Goal: Task Accomplishment & Management: Use online tool/utility

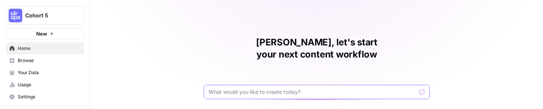
click at [304, 88] on input "text" at bounding box center [312, 92] width 207 height 8
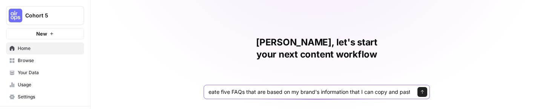
scroll to position [0, 67]
type input "Given a brand kit input, create five FAQs that are based on my brand's informat…"
click button "Send" at bounding box center [423, 92] width 10 height 10
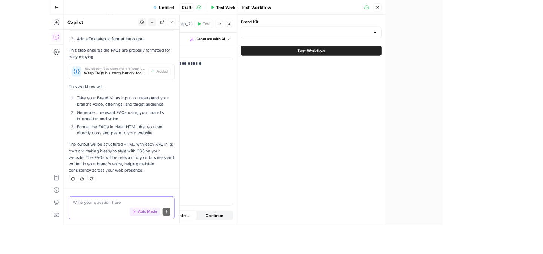
scroll to position [302, 0]
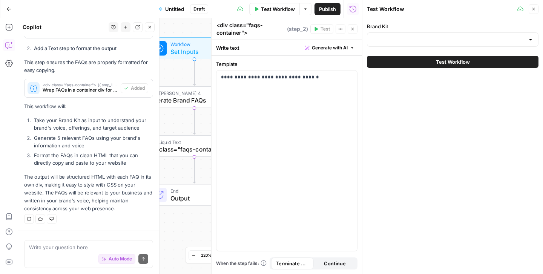
click at [535, 9] on icon "button" at bounding box center [534, 9] width 5 height 5
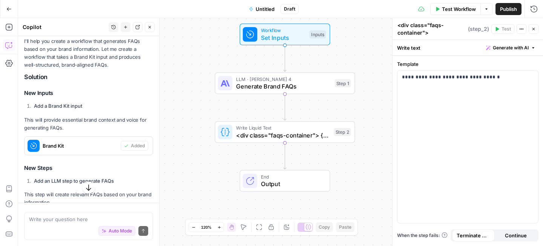
scroll to position [108, 0]
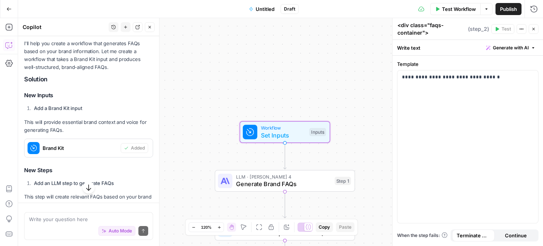
click at [90, 148] on span "Brand Kit" at bounding box center [80, 148] width 75 height 8
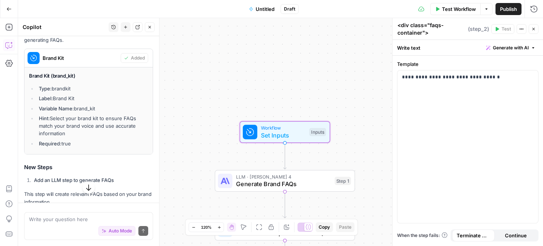
scroll to position [200, 0]
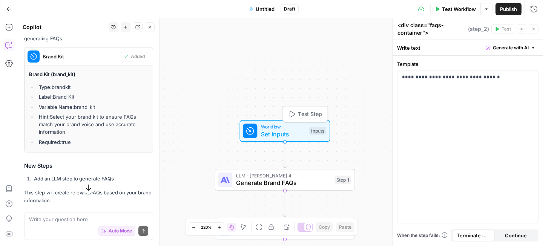
click at [316, 129] on div "Inputs" at bounding box center [317, 131] width 17 height 8
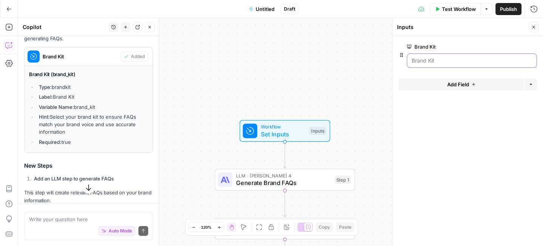
click at [462, 58] on Kit "Brand Kit" at bounding box center [472, 61] width 120 height 8
click at [446, 65] on div at bounding box center [472, 61] width 130 height 14
click at [411, 60] on div at bounding box center [472, 61] width 130 height 14
click at [413, 64] on Kit "Brand Kit" at bounding box center [472, 61] width 120 height 8
click at [516, 46] on span "edit field" at bounding box center [509, 47] width 17 height 6
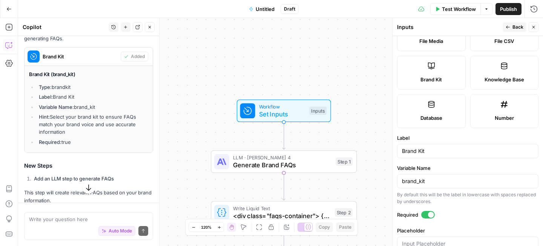
scroll to position [168, 0]
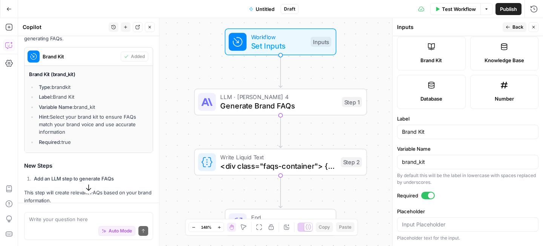
click at [537, 27] on button "Close" at bounding box center [534, 27] width 10 height 10
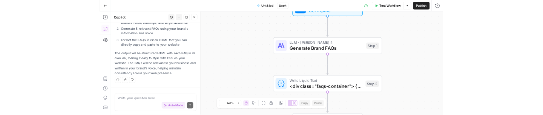
scroll to position [482, 0]
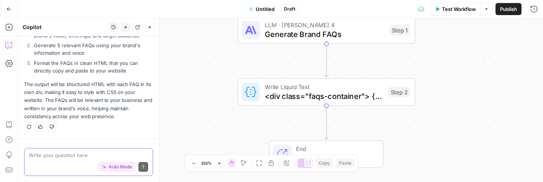
click at [101, 157] on textarea at bounding box center [88, 155] width 119 height 8
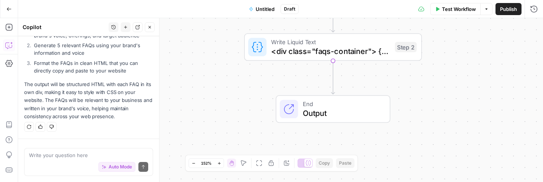
click at [9, 7] on icon "button" at bounding box center [8, 8] width 5 height 5
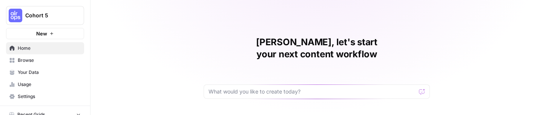
click at [229, 85] on div at bounding box center [317, 92] width 226 height 14
click at [51, 32] on icon "button" at bounding box center [51, 33] width 5 height 5
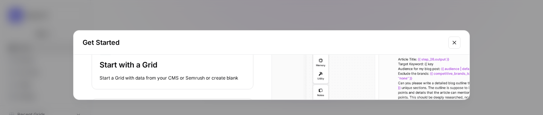
scroll to position [108, 0]
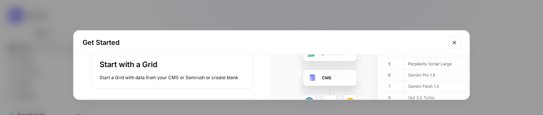
click at [208, 72] on div "Start with a Grid Start a Grid with data from your CMS or Semrush or create bla…" at bounding box center [173, 70] width 146 height 22
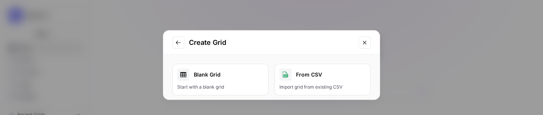
click at [205, 81] on link "Blank Grid Start with a blank grid" at bounding box center [220, 80] width 96 height 32
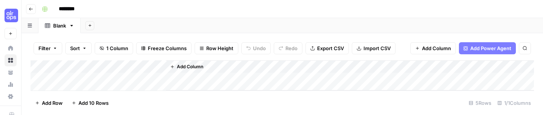
click at [73, 8] on input "********" at bounding box center [76, 9] width 42 height 12
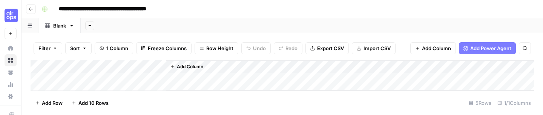
type input "**********"
click at [110, 61] on div "Add Column" at bounding box center [283, 75] width 504 height 30
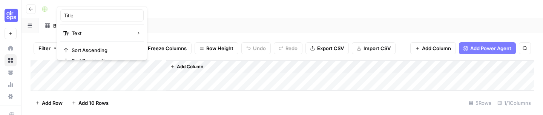
click at [94, 11] on div "Title" at bounding box center [101, 15] width 83 height 12
type input "T"
type input "Keyword"
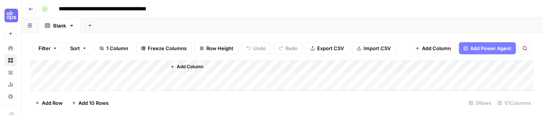
click at [188, 63] on button "Add Column" at bounding box center [186, 67] width 39 height 10
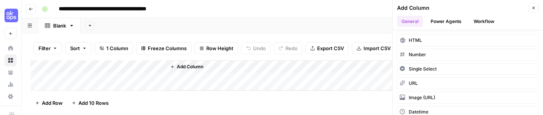
scroll to position [38, 0]
click at [446, 24] on button "Power Agents" at bounding box center [446, 21] width 40 height 11
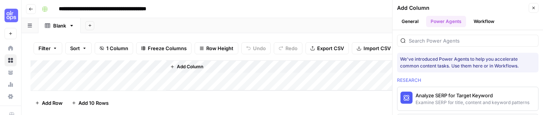
click at [61, 64] on div "Add Column" at bounding box center [283, 75] width 504 height 30
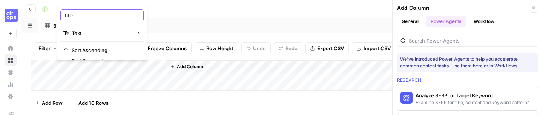
click at [106, 17] on input "Title" at bounding box center [102, 16] width 77 height 8
click at [107, 17] on input "Title" at bounding box center [102, 16] width 77 height 8
type input "J"
type input "Keyword"
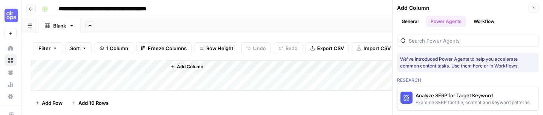
scroll to position [4, 0]
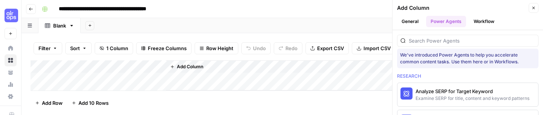
click at [414, 17] on button "General" at bounding box center [410, 21] width 26 height 11
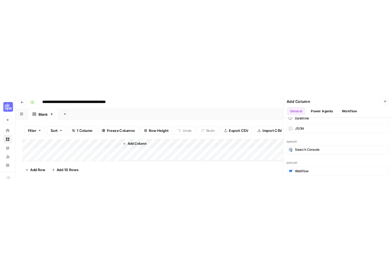
scroll to position [0, 0]
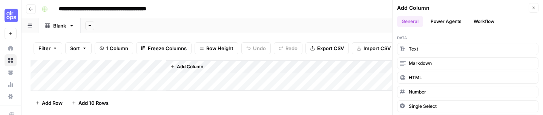
click at [71, 63] on div "Add Column" at bounding box center [283, 75] width 504 height 30
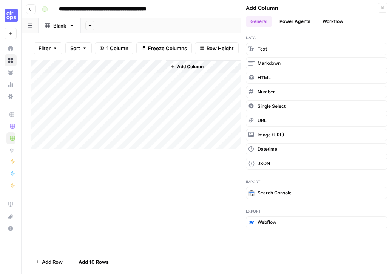
click at [88, 68] on div "Add Column" at bounding box center [207, 104] width 352 height 89
click at [384, 10] on button "Close" at bounding box center [382, 8] width 10 height 10
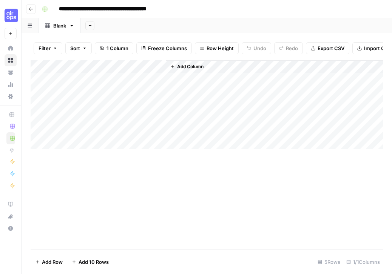
click at [71, 78] on div "Add Column" at bounding box center [207, 104] width 352 height 89
click at [77, 82] on div "Add Column" at bounding box center [207, 104] width 352 height 89
click at [64, 78] on textarea at bounding box center [117, 79] width 121 height 11
type textarea "*********"
click at [188, 68] on span "Add Column" at bounding box center [190, 66] width 26 height 7
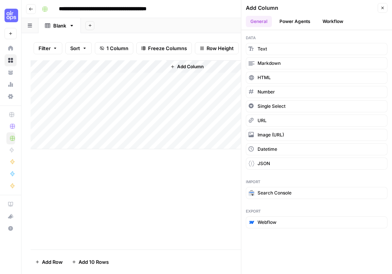
click at [297, 17] on button "Power Agents" at bounding box center [295, 21] width 40 height 11
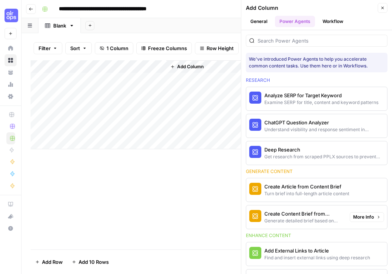
click at [306, 214] on div "Create Content Brief from Keyword" at bounding box center [303, 214] width 79 height 8
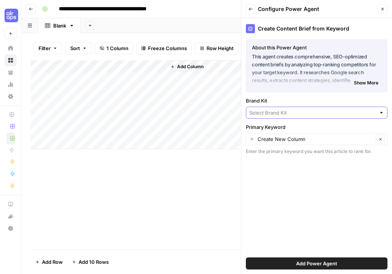
click at [290, 115] on input "Brand Kit" at bounding box center [312, 113] width 126 height 8
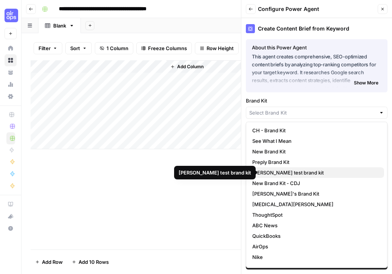
click at [301, 171] on span "[PERSON_NAME] test brand kit" at bounding box center [315, 173] width 126 height 8
type input "[PERSON_NAME] test brand kit"
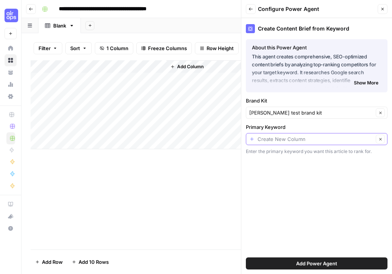
click at [276, 139] on input "Primary Keyword" at bounding box center [315, 139] width 116 height 8
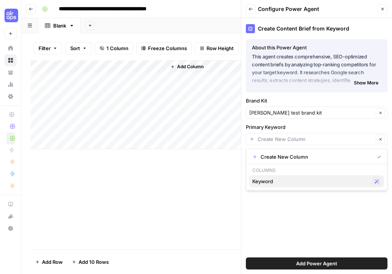
click at [271, 181] on span "Keyword" at bounding box center [310, 182] width 117 height 8
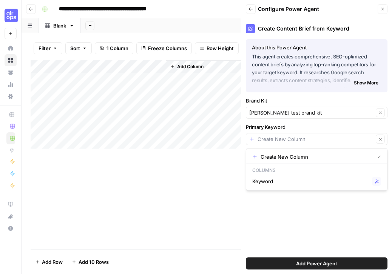
type input "Keyword"
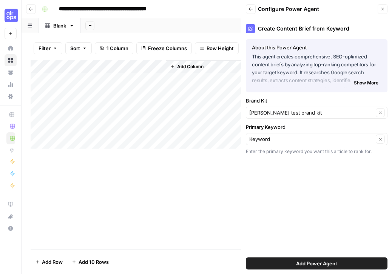
click at [289, 260] on button "Add Power Agent" at bounding box center [316, 264] width 141 height 12
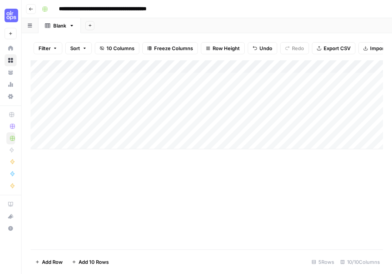
click at [226, 77] on div "Add Column" at bounding box center [207, 104] width 352 height 89
click at [199, 79] on div "Add Column" at bounding box center [207, 104] width 352 height 89
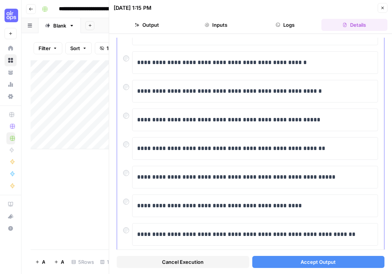
scroll to position [148, 0]
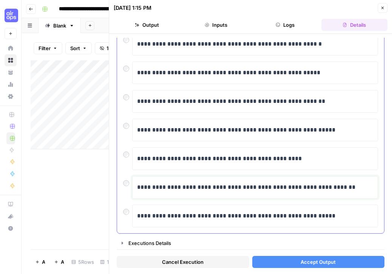
click at [175, 189] on p "**********" at bounding box center [255, 188] width 236 height 10
click at [287, 257] on button "Accept Output" at bounding box center [318, 262] width 132 height 12
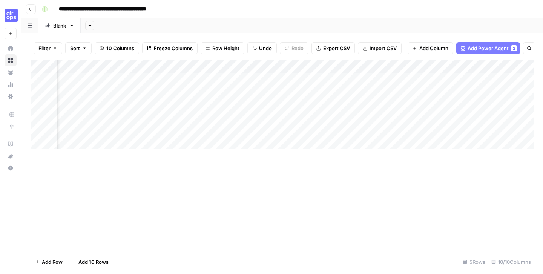
scroll to position [0, 335]
click at [507, 70] on span "Add Column" at bounding box center [517, 66] width 26 height 7
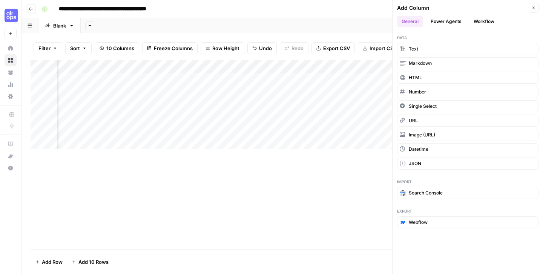
click at [462, 17] on button "Power Agents" at bounding box center [446, 21] width 40 height 11
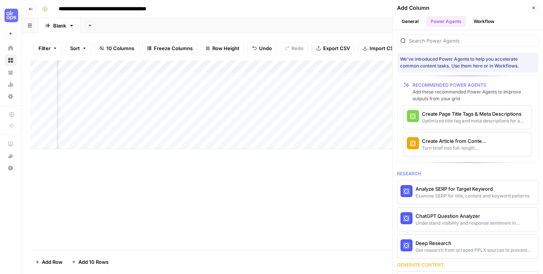
scroll to position [0, 556]
click at [455, 142] on div "Create Article from Content Brief" at bounding box center [455, 141] width 66 height 8
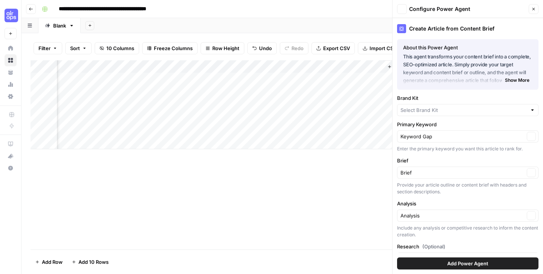
type input "[PERSON_NAME] test brand kit"
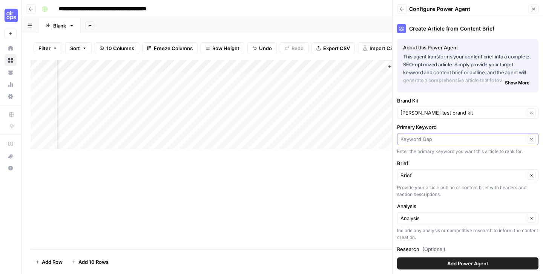
click at [454, 139] on input "Primary Keyword" at bounding box center [463, 139] width 124 height 8
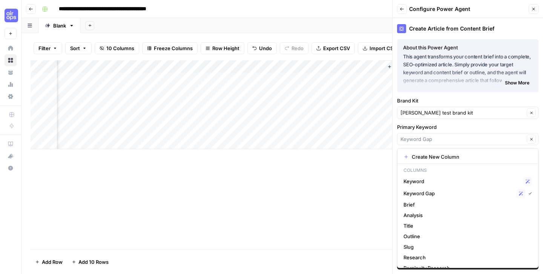
type input "Keyword Gap"
click at [476, 132] on div "Primary Keyword Keyword Gap Clear Enter the primary keyword you want this artic…" at bounding box center [467, 139] width 141 height 32
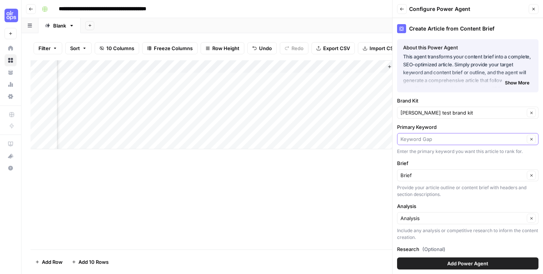
click at [473, 140] on input "Primary Keyword" at bounding box center [463, 139] width 124 height 8
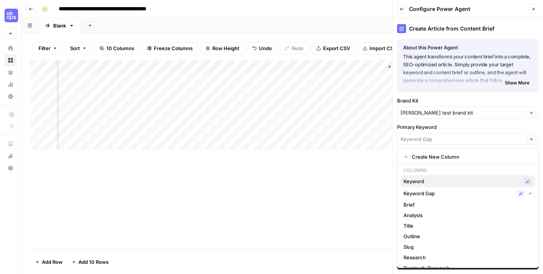
click at [455, 178] on span "Keyword" at bounding box center [462, 182] width 117 height 8
type input "Keyword"
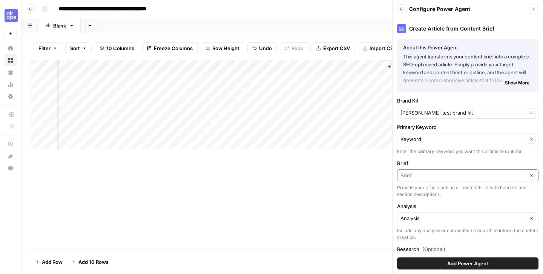
click at [451, 178] on input "Brief" at bounding box center [463, 176] width 124 height 8
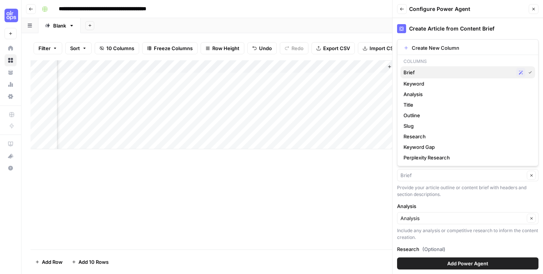
click at [444, 75] on span "Brief" at bounding box center [459, 73] width 110 height 8
type input "Brief"
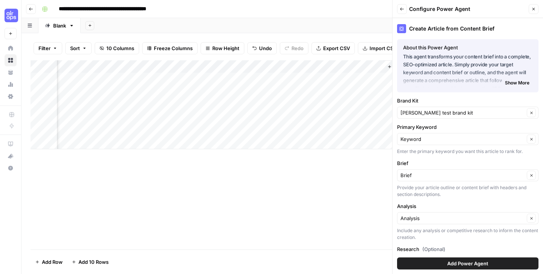
click at [420, 222] on div "Analysis Clear" at bounding box center [467, 218] width 141 height 12
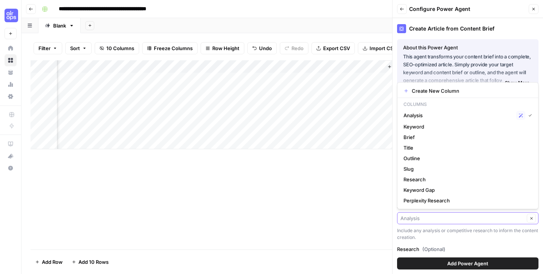
click at [420, 222] on input "Analysis" at bounding box center [463, 219] width 124 height 8
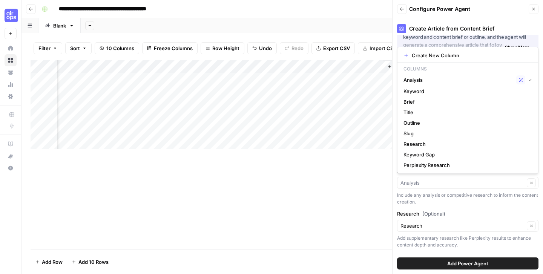
type input "Analysis"
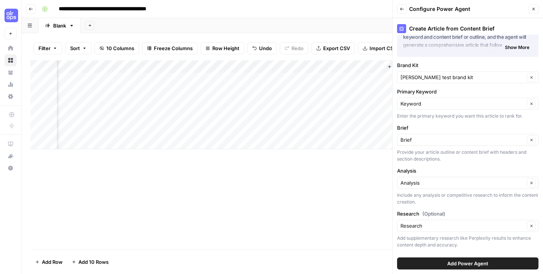
click at [426, 264] on button "Add Power Agent" at bounding box center [467, 264] width 141 height 12
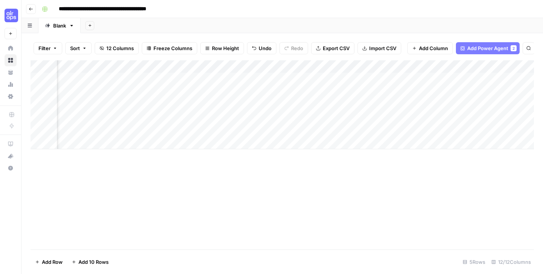
scroll to position [0, 462]
click at [372, 78] on div "Add Column" at bounding box center [283, 104] width 504 height 89
click at [114, 94] on div "Add Column" at bounding box center [283, 104] width 504 height 89
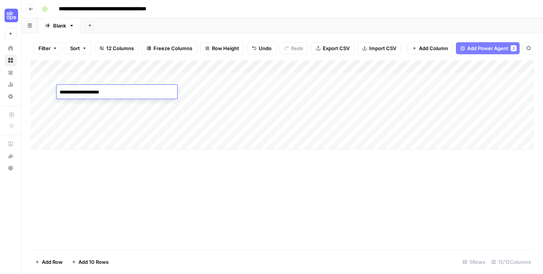
type textarea "**********"
click at [70, 104] on div "Add Column" at bounding box center [283, 104] width 504 height 89
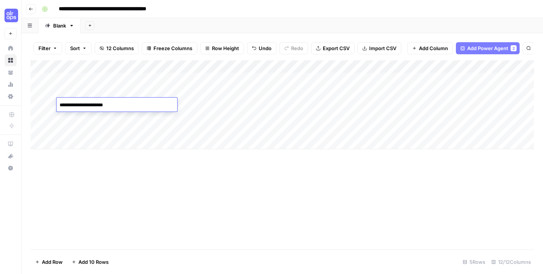
type textarea "**********"
click at [70, 115] on div "Add Column" at bounding box center [283, 104] width 504 height 89
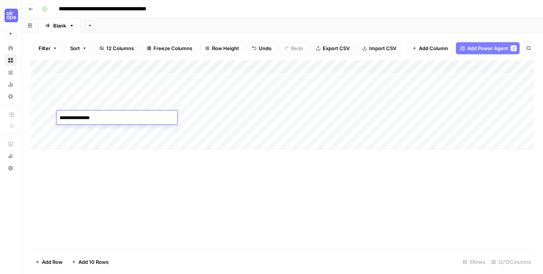
type textarea "**********"
click at [254, 180] on div "Add Column" at bounding box center [283, 154] width 504 height 189
click at [277, 66] on div "Add Column" at bounding box center [283, 104] width 504 height 89
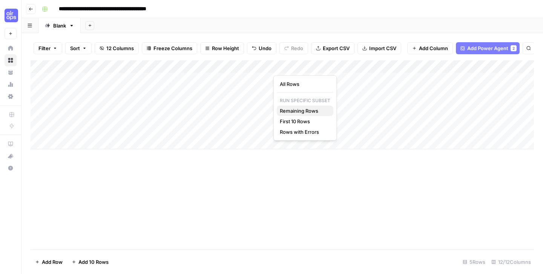
drag, startPoint x: 296, startPoint y: 112, endPoint x: 296, endPoint y: 108, distance: 4.1
click at [296, 108] on span "Remaining Rows" at bounding box center [304, 111] width 48 height 8
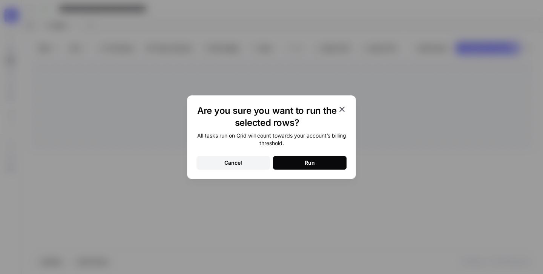
click at [344, 107] on icon "button" at bounding box center [342, 109] width 5 height 5
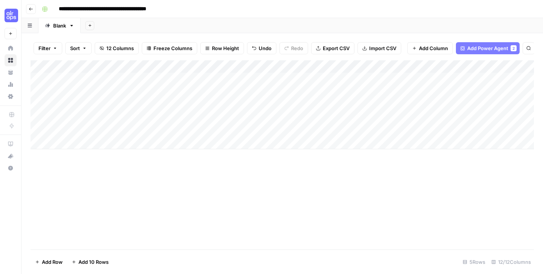
click at [222, 92] on div "Add Column" at bounding box center [283, 104] width 504 height 89
click at [224, 105] on div "Add Column" at bounding box center [283, 104] width 504 height 89
click at [174, 90] on div "Add Column" at bounding box center [283, 104] width 504 height 89
click at [179, 91] on div "Add Column" at bounding box center [283, 104] width 504 height 89
click at [226, 92] on div at bounding box center [224, 92] width 119 height 14
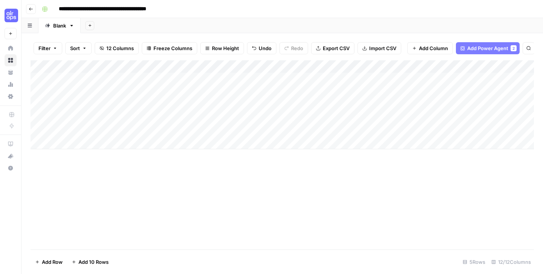
click at [223, 92] on div at bounding box center [224, 92] width 119 height 14
click at [237, 188] on div "Add Column" at bounding box center [283, 154] width 504 height 189
click at [276, 70] on div "Add Column" at bounding box center [283, 104] width 504 height 89
click at [203, 132] on div "Add Column" at bounding box center [283, 104] width 504 height 89
click at [41, 130] on div "Add Column" at bounding box center [283, 104] width 504 height 89
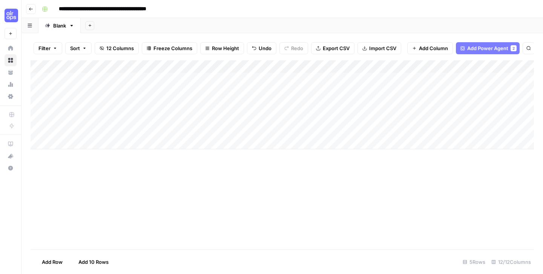
click at [40, 130] on div "Add Column" at bounding box center [283, 104] width 504 height 89
click at [57, 262] on span "Delete 1 Row" at bounding box center [50, 262] width 30 height 8
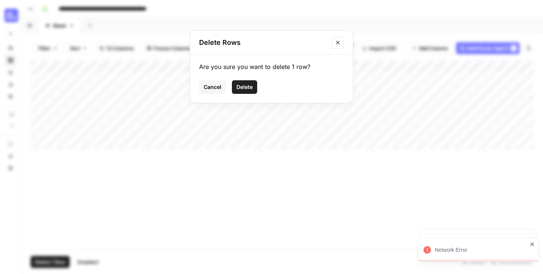
click at [246, 87] on span "Delete" at bounding box center [245, 87] width 16 height 8
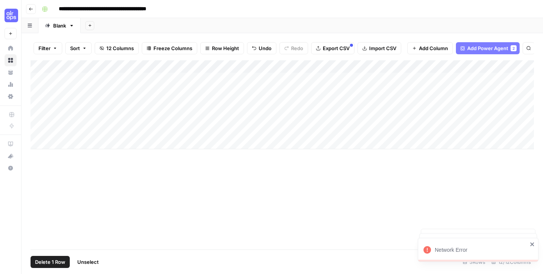
click at [127, 220] on div "Add Column" at bounding box center [283, 154] width 504 height 189
click at [56, 261] on span "Delete 1 Row" at bounding box center [50, 262] width 30 height 8
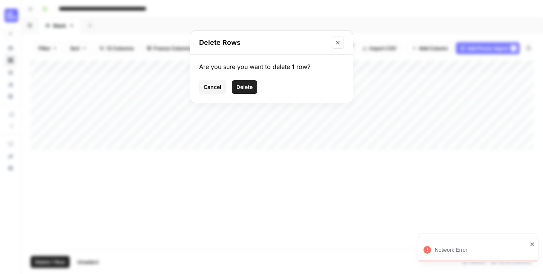
click at [244, 82] on button "Delete" at bounding box center [244, 87] width 25 height 14
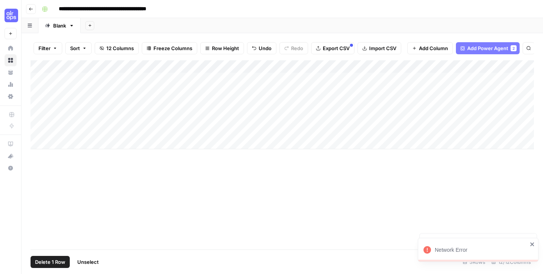
click at [243, 221] on div "Add Column" at bounding box center [283, 154] width 504 height 189
click at [236, 113] on div "Add Column" at bounding box center [283, 104] width 504 height 89
click at [223, 92] on div "Add Column" at bounding box center [283, 104] width 504 height 89
click at [223, 92] on div at bounding box center [224, 92] width 119 height 14
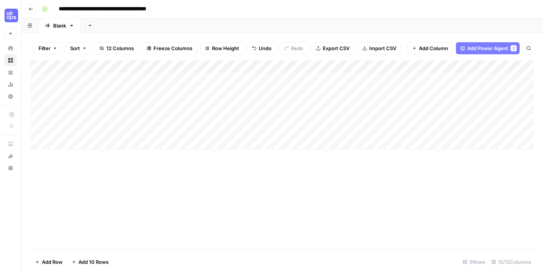
click at [276, 68] on div "Add Column" at bounding box center [283, 104] width 504 height 89
click at [298, 109] on span "Remaining Rows" at bounding box center [304, 111] width 48 height 8
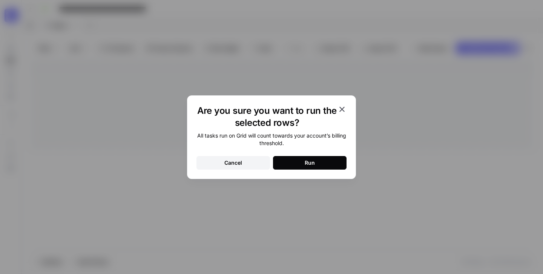
click at [300, 162] on button "Run" at bounding box center [310, 163] width 74 height 14
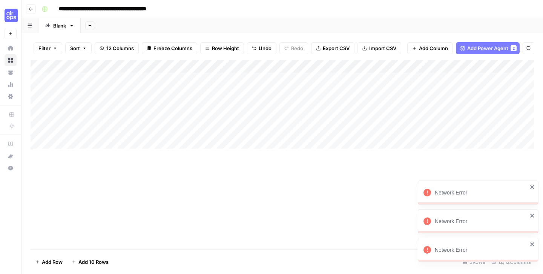
click at [530, 246] on icon "close" at bounding box center [532, 244] width 5 height 6
click at [529, 240] on icon "close" at bounding box center [529, 243] width 5 height 6
click at [531, 244] on icon "close" at bounding box center [529, 243] width 4 height 4
click at [530, 216] on icon "close" at bounding box center [532, 216] width 5 height 6
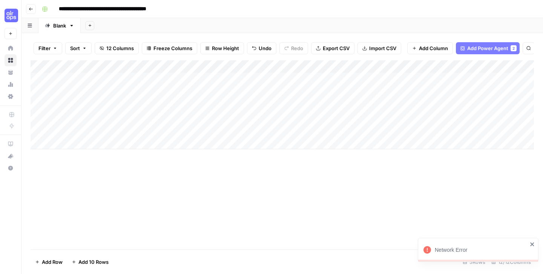
click at [532, 245] on icon "close" at bounding box center [532, 245] width 4 height 4
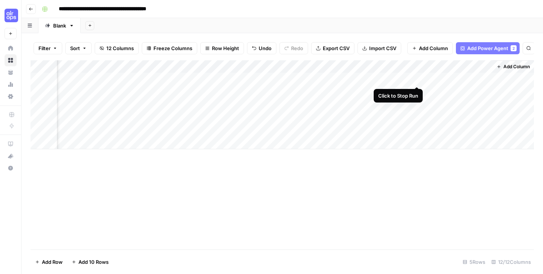
click at [418, 80] on div "Add Column" at bounding box center [283, 104] width 504 height 89
click at [417, 78] on div "Add Column" at bounding box center [283, 104] width 504 height 89
click at [400, 80] on div "Add Column" at bounding box center [283, 104] width 504 height 89
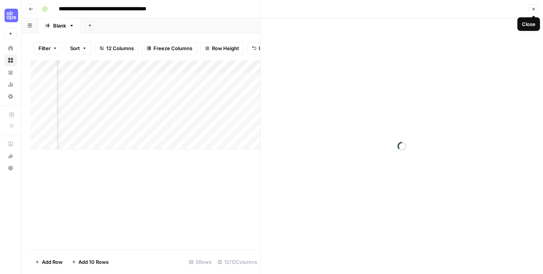
click at [533, 10] on icon "button" at bounding box center [534, 9] width 5 height 5
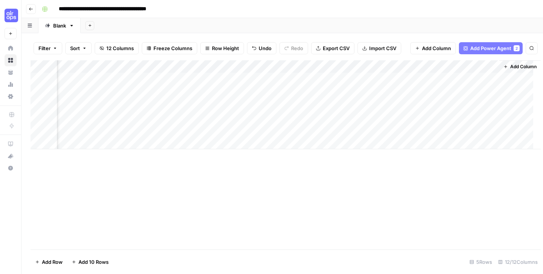
scroll to position [0, 506]
click at [301, 6] on div "**********" at bounding box center [287, 9] width 497 height 12
click at [78, 103] on div "Add Column" at bounding box center [283, 104] width 504 height 89
click at [66, 104] on div "Add Column" at bounding box center [283, 104] width 504 height 89
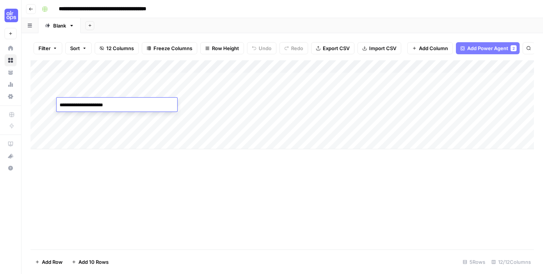
type textarea "**********"
click at [108, 121] on div "Add Column" at bounding box center [283, 104] width 504 height 89
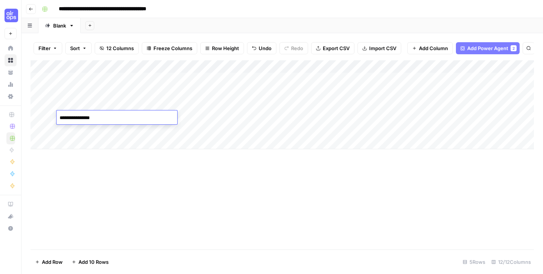
type textarea "**********"
click at [149, 197] on div "Add Column" at bounding box center [283, 154] width 504 height 189
click at [64, 133] on div "Add Column" at bounding box center [283, 104] width 504 height 89
type textarea "**********"
click at [277, 66] on div "Add Column" at bounding box center [283, 104] width 504 height 89
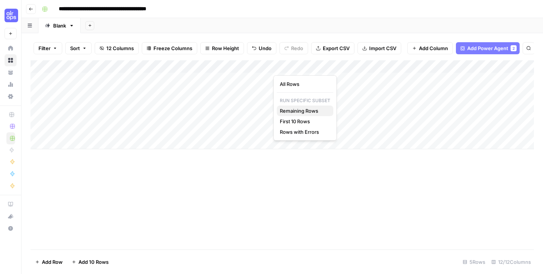
click at [314, 114] on span "Remaining Rows" at bounding box center [304, 111] width 48 height 8
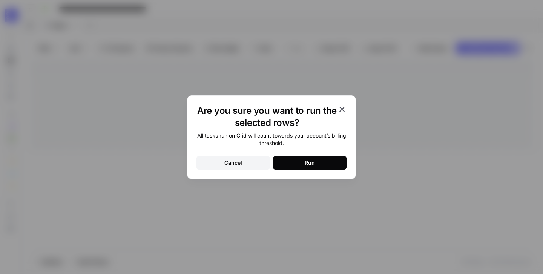
click at [309, 165] on div "Run" at bounding box center [310, 163] width 10 height 8
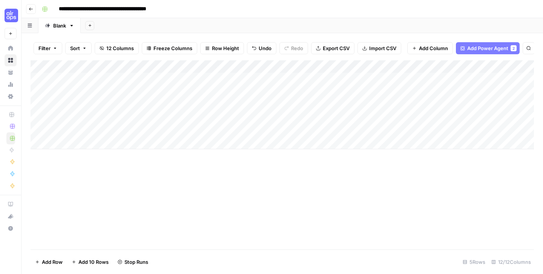
click at [240, 95] on div "Add Column" at bounding box center [283, 104] width 504 height 89
click at [205, 95] on div "Add Column" at bounding box center [283, 104] width 504 height 89
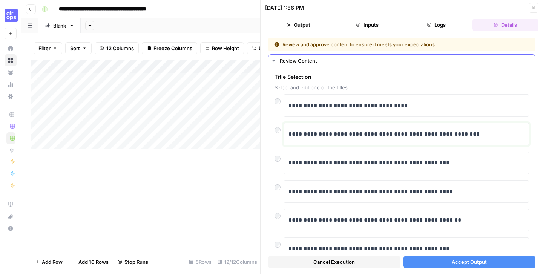
click at [343, 138] on p "**********" at bounding box center [407, 134] width 236 height 10
click at [276, 140] on div "**********" at bounding box center [402, 134] width 255 height 23
click at [277, 134] on div "**********" at bounding box center [402, 134] width 255 height 23
click at [461, 263] on span "Accept Output" at bounding box center [469, 262] width 35 height 8
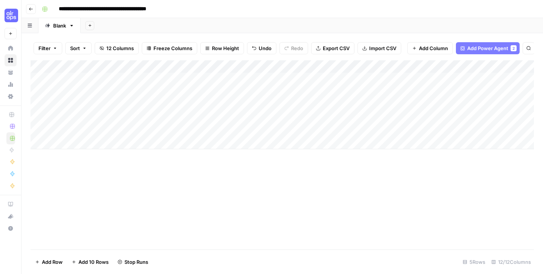
click at [172, 103] on div "Add Column" at bounding box center [283, 104] width 504 height 89
click at [186, 105] on div "Add Column" at bounding box center [283, 104] width 504 height 89
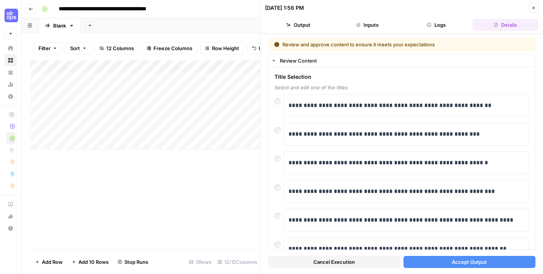
click at [446, 263] on button "Accept Output" at bounding box center [470, 262] width 132 height 12
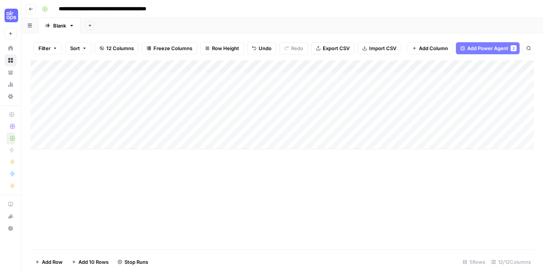
click at [219, 121] on div "Add Column" at bounding box center [283, 104] width 504 height 89
click at [174, 117] on div "Add Column" at bounding box center [283, 104] width 504 height 89
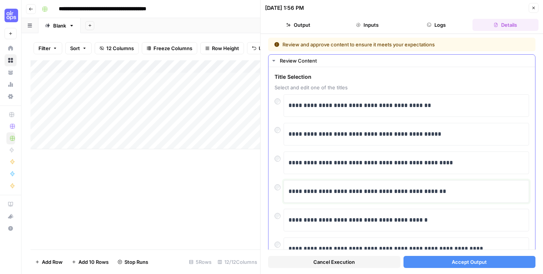
click at [424, 192] on p "**********" at bounding box center [407, 192] width 236 height 10
click at [284, 191] on div "**********" at bounding box center [407, 191] width 246 height 23
click at [275, 190] on div at bounding box center [279, 185] width 9 height 11
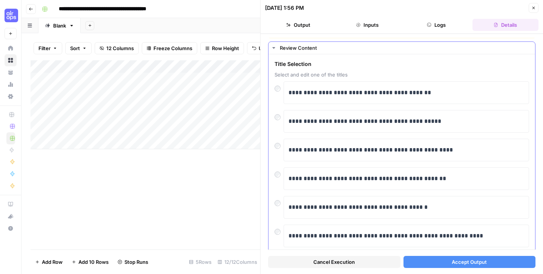
scroll to position [13, 0]
click at [415, 261] on button "Accept Output" at bounding box center [470, 262] width 132 height 12
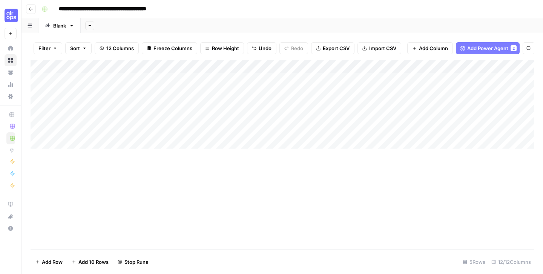
click at [179, 130] on div "Add Column" at bounding box center [283, 104] width 504 height 89
click at [172, 130] on div "Add Column" at bounding box center [283, 104] width 504 height 89
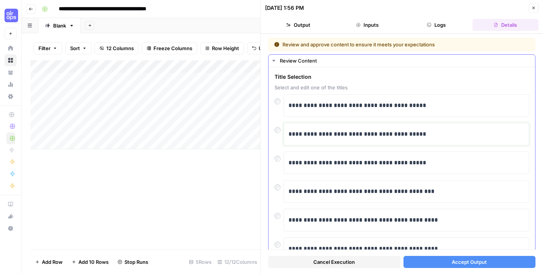
click at [370, 137] on p "**********" at bounding box center [407, 134] width 236 height 10
click at [458, 260] on span "Accept Output" at bounding box center [469, 262] width 35 height 8
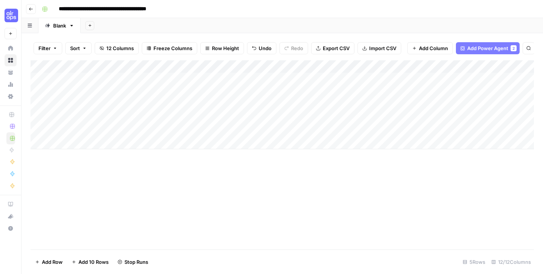
click at [317, 205] on div "Add Column" at bounding box center [283, 154] width 504 height 189
click at [267, 67] on div "Add Column" at bounding box center [283, 104] width 504 height 89
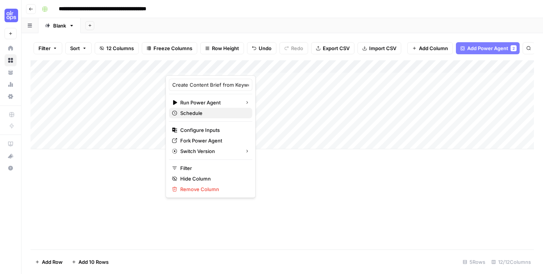
click at [207, 113] on span "Schedule" at bounding box center [213, 113] width 66 height 8
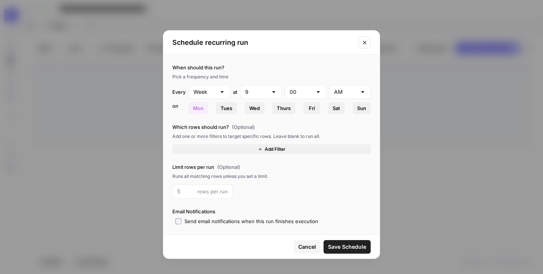
click at [284, 149] on span "Add Filter" at bounding box center [275, 149] width 21 height 7
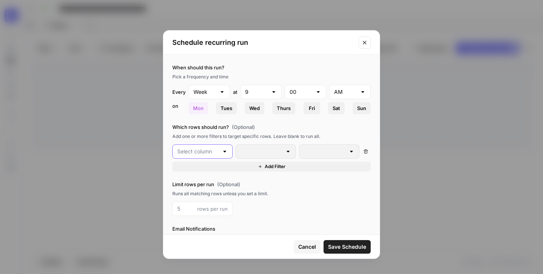
click at [202, 154] on input "text" at bounding box center [197, 152] width 41 height 8
click at [313, 71] on label "When should this run?" at bounding box center [271, 68] width 198 height 8
click at [368, 43] on button "Close modal" at bounding box center [365, 43] width 12 height 12
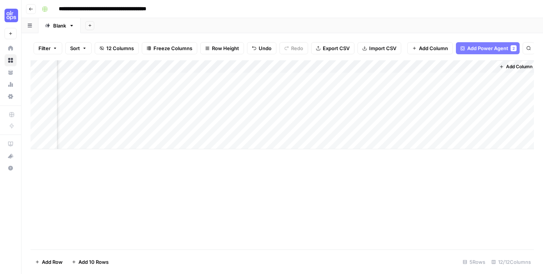
scroll to position [0, 515]
click at [416, 67] on div "Add Column" at bounding box center [283, 104] width 504 height 89
click at [444, 112] on span "Remaining Rows" at bounding box center [445, 111] width 48 height 8
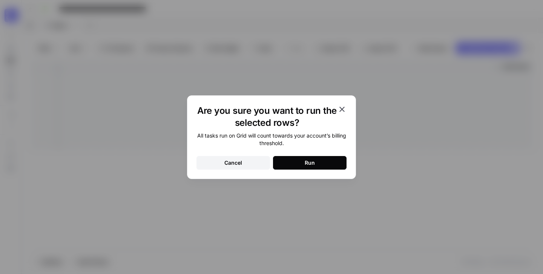
click at [320, 164] on button "Run" at bounding box center [310, 163] width 74 height 14
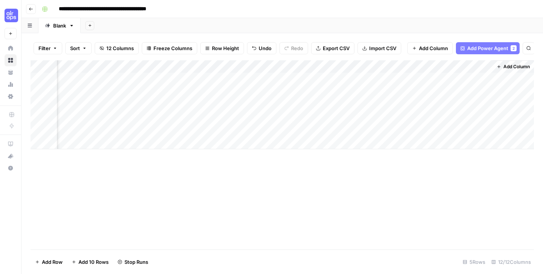
click at [334, 80] on div "Add Column" at bounding box center [283, 104] width 504 height 89
click at [376, 97] on div "Add Column" at bounding box center [283, 104] width 504 height 89
click at [408, 92] on div "Add Column" at bounding box center [283, 104] width 504 height 89
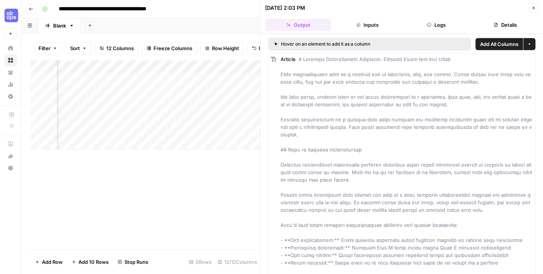
click at [344, 45] on div "Hover on an element to add it as a column" at bounding box center [346, 44] width 144 height 7
click at [505, 26] on button "Details" at bounding box center [506, 25] width 66 height 12
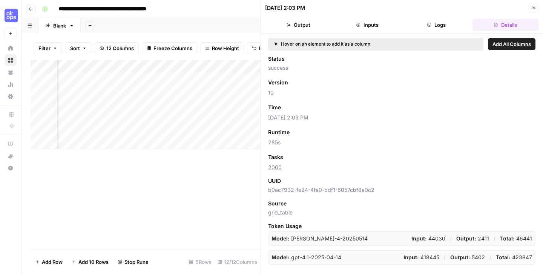
click at [367, 30] on button "Inputs" at bounding box center [367, 25] width 66 height 12
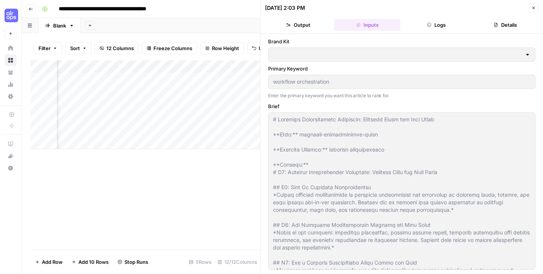
type input "[PERSON_NAME] test brand kit"
click at [313, 28] on button "Output" at bounding box center [298, 25] width 66 height 12
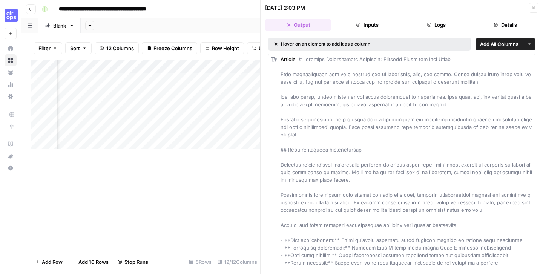
click at [534, 8] on icon "button" at bounding box center [534, 8] width 5 height 5
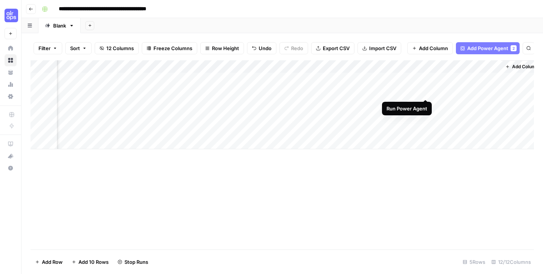
scroll to position [0, 515]
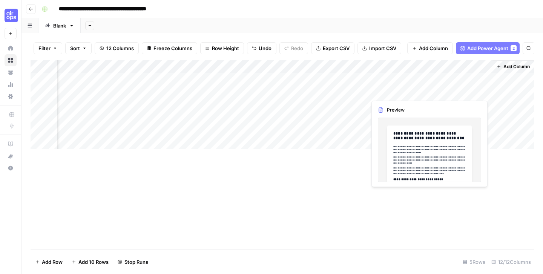
click at [433, 94] on div "Add Column" at bounding box center [283, 104] width 504 height 89
click at [444, 92] on div "Add Column" at bounding box center [283, 104] width 504 height 89
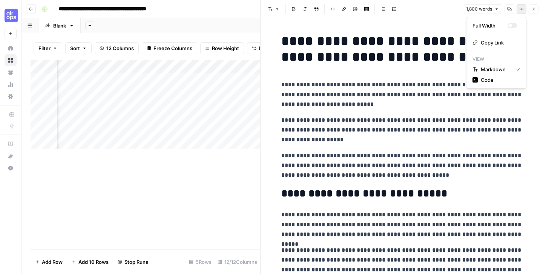
click at [519, 8] on button "Options" at bounding box center [522, 9] width 10 height 10
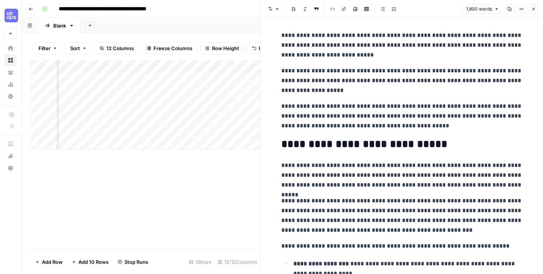
click at [510, 9] on icon "button" at bounding box center [509, 9] width 5 height 5
